Goal: Information Seeking & Learning: Learn about a topic

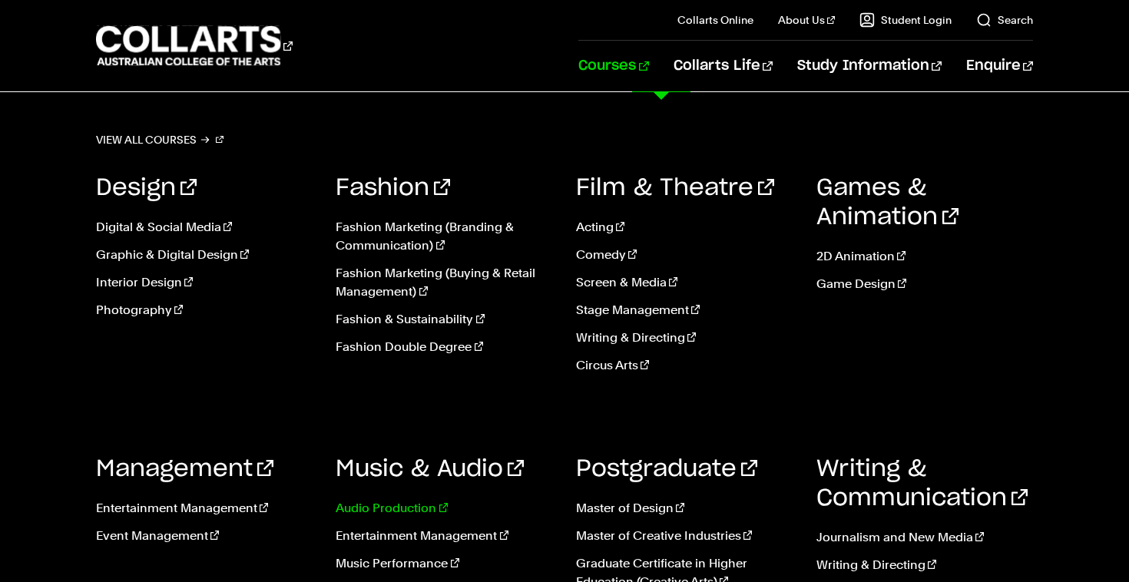
click at [392, 505] on link "Audio Production" at bounding box center [444, 508] width 217 height 18
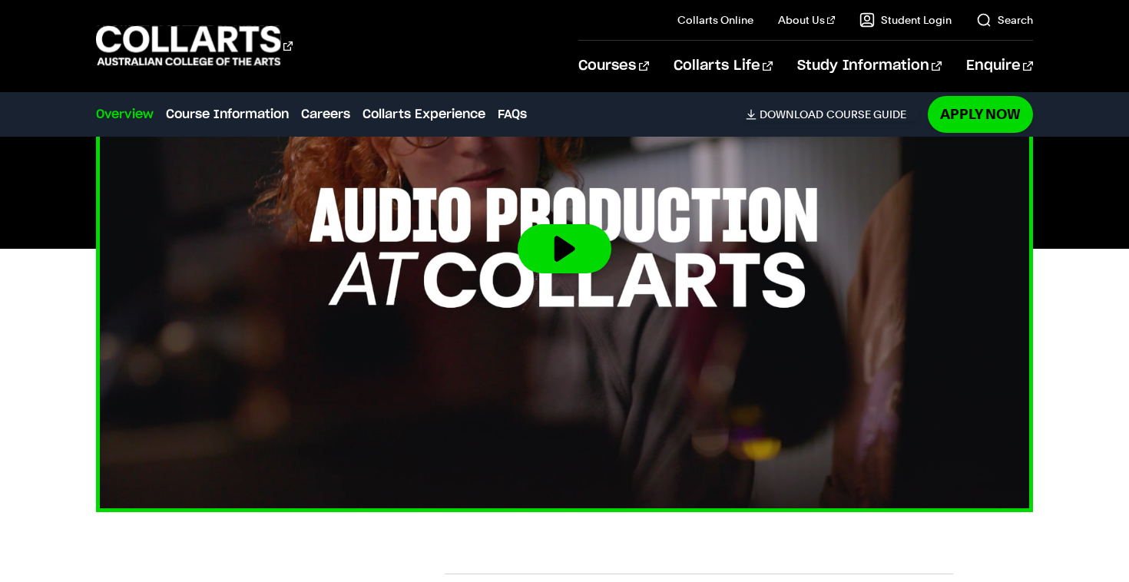
scroll to position [581, 0]
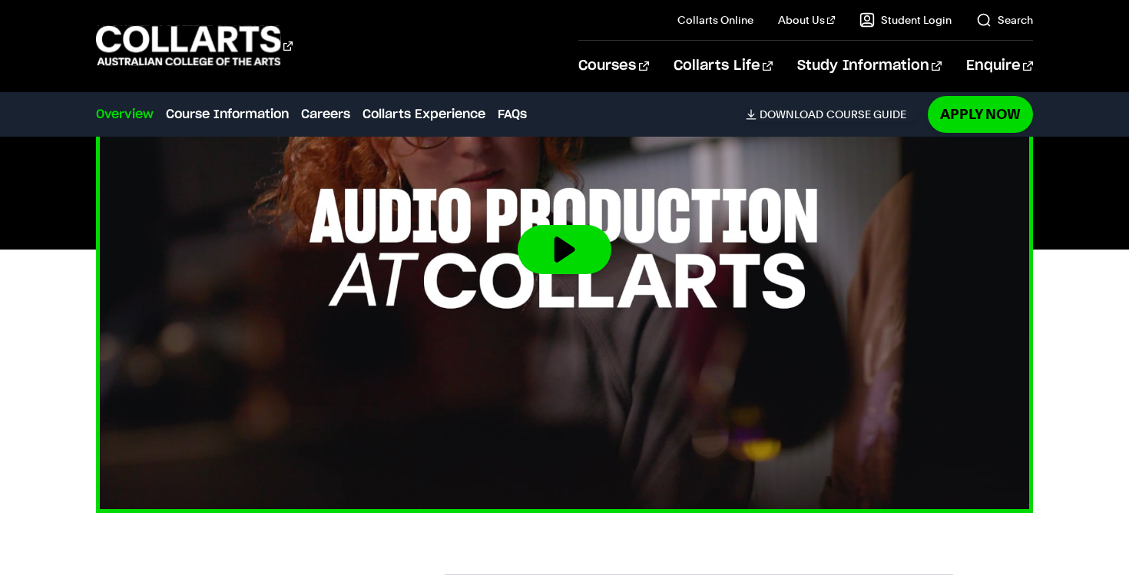
click at [548, 250] on button at bounding box center [565, 249] width 94 height 49
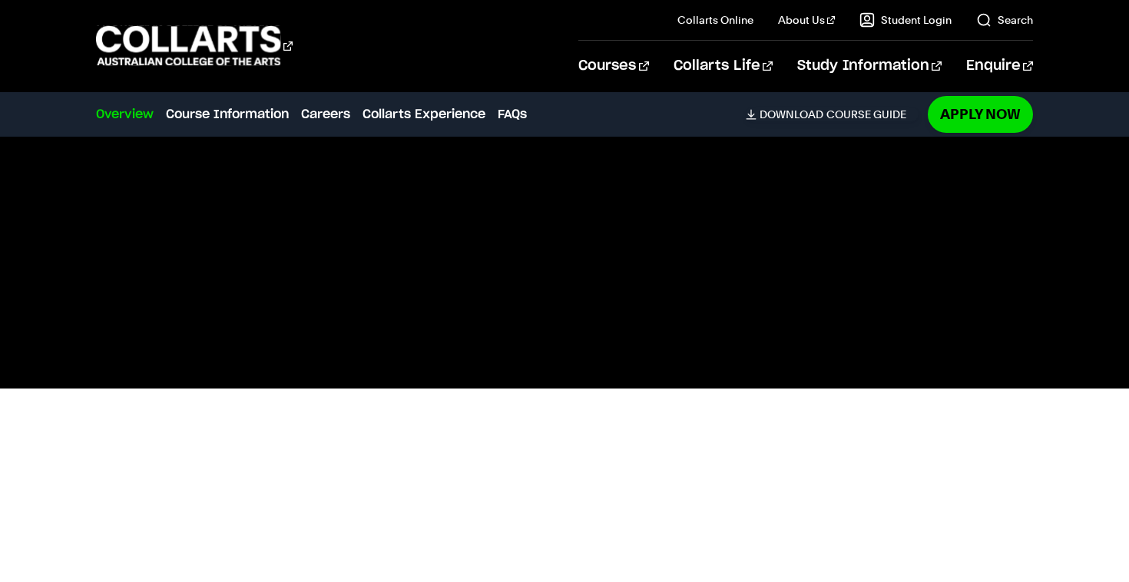
scroll to position [421, 0]
